Goal: Obtain resource: Obtain resource

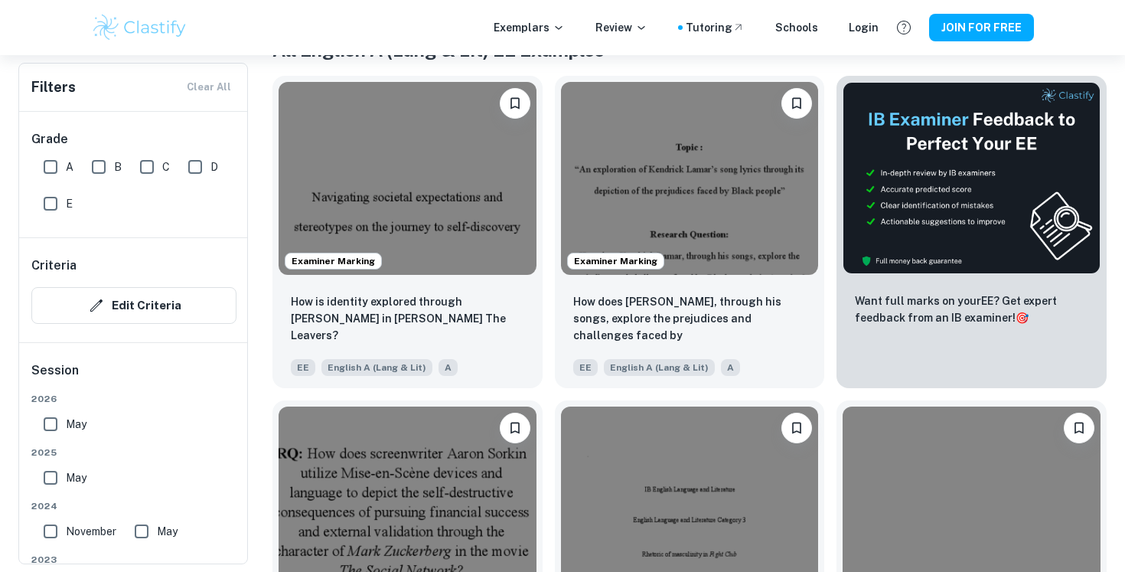
scroll to position [324, 0]
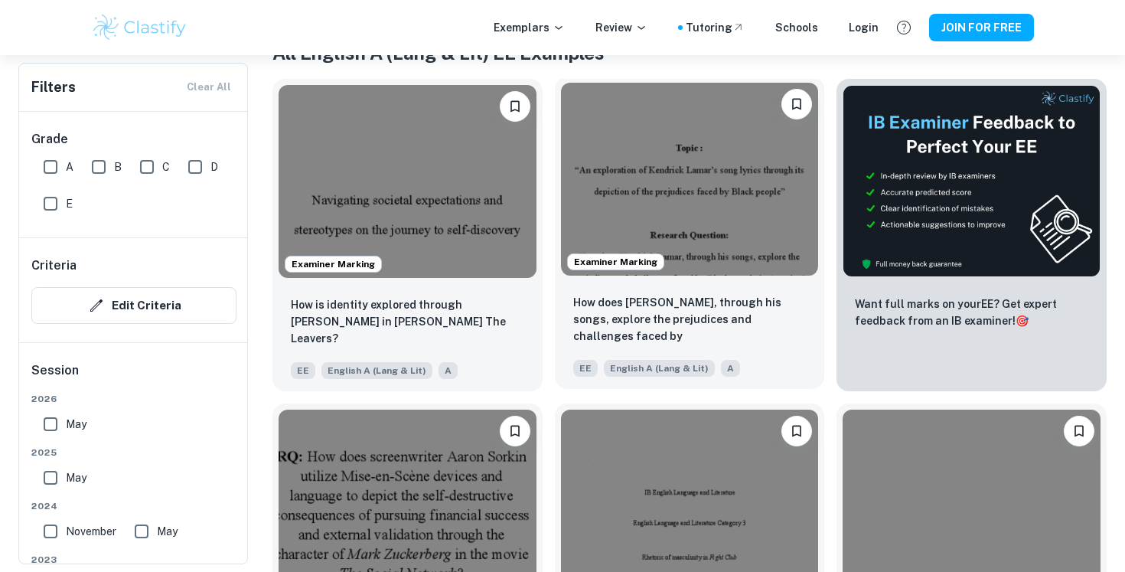
click at [672, 213] on img at bounding box center [690, 179] width 258 height 193
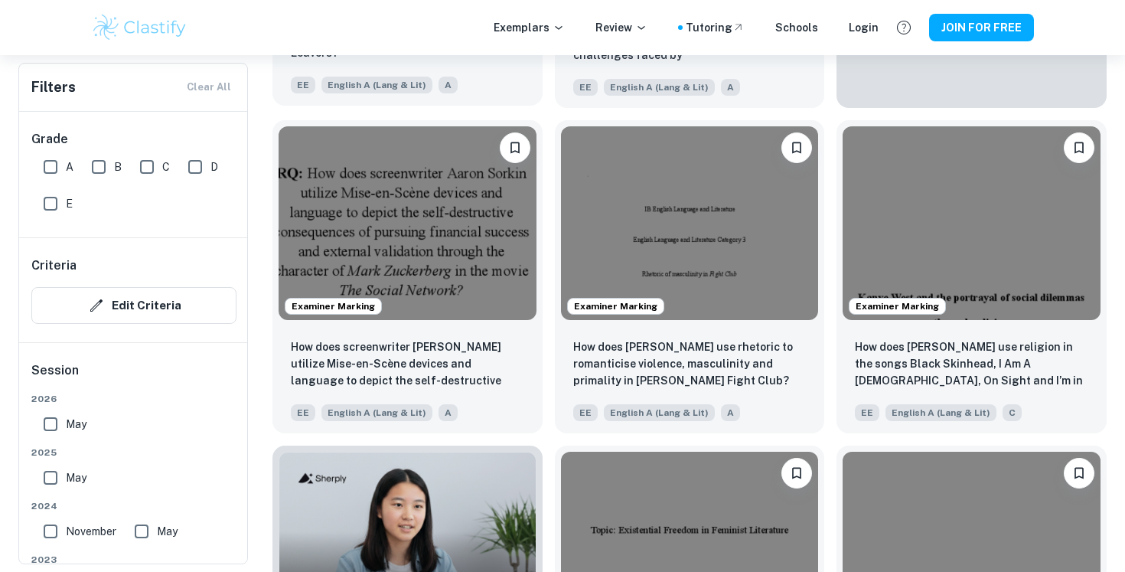
scroll to position [605, 0]
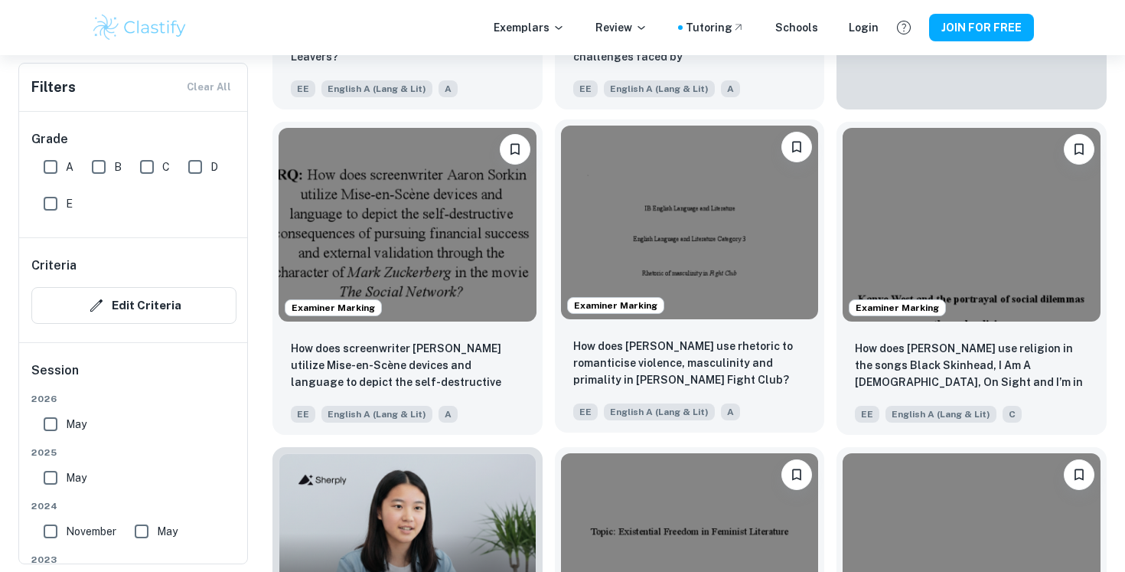
click at [606, 256] on img at bounding box center [690, 221] width 258 height 193
